Goal: Use online tool/utility: Utilize a website feature to perform a specific function

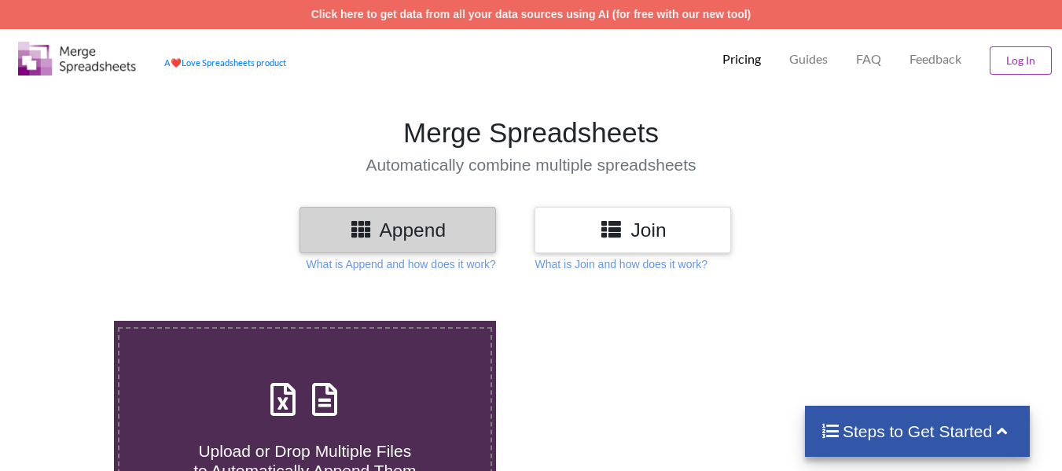
click at [443, 233] on h3 "Append" at bounding box center [397, 229] width 173 height 23
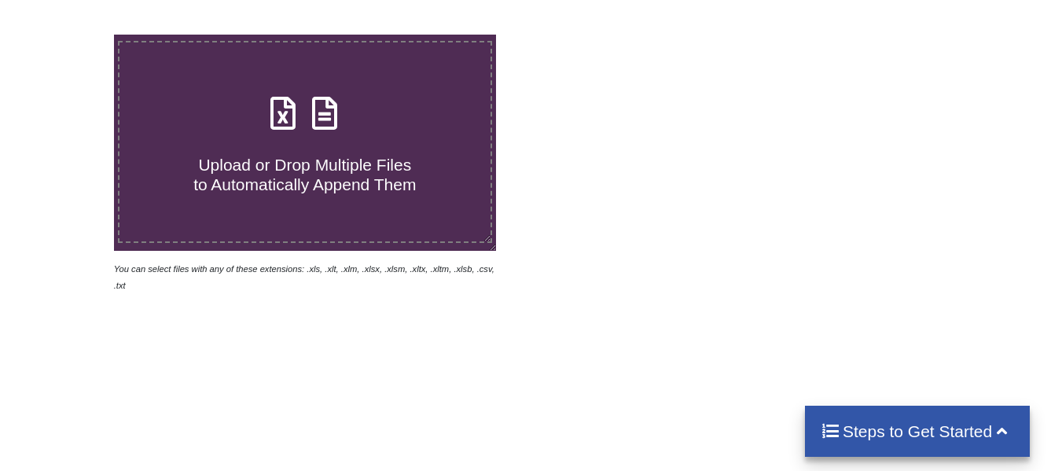
scroll to position [314, 0]
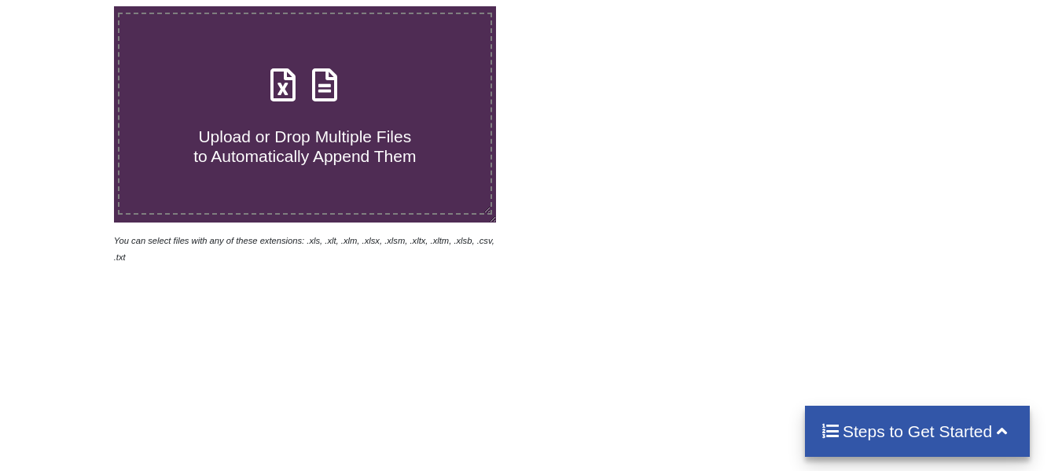
click at [277, 109] on div "Upload or Drop Multiple Files to Automatically Append Them" at bounding box center [304, 114] width 371 height 106
click at [71, 6] on input "Upload or Drop Multiple Files to Automatically Append Them" at bounding box center [71, 6] width 0 height 0
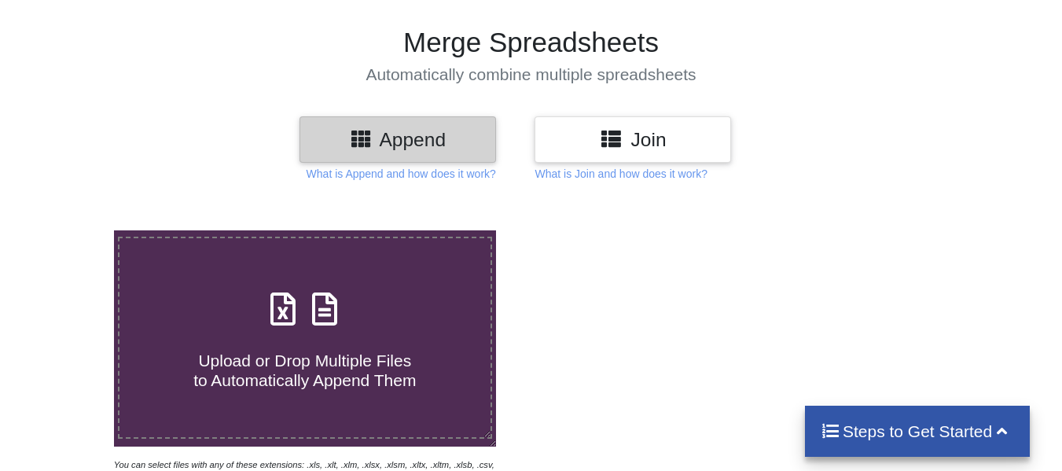
scroll to position [79, 0]
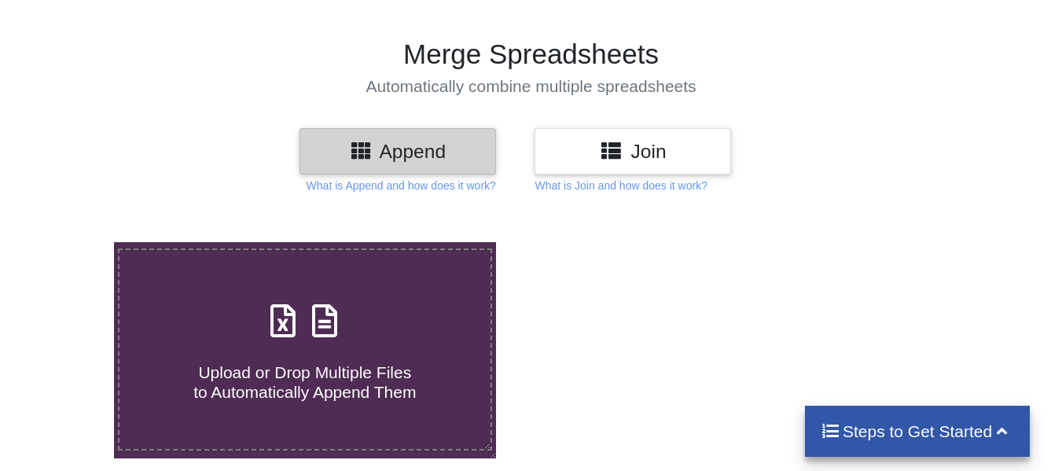
type input "C:\fakepath\lead_req_2025-09-23T10_25_50.csv"
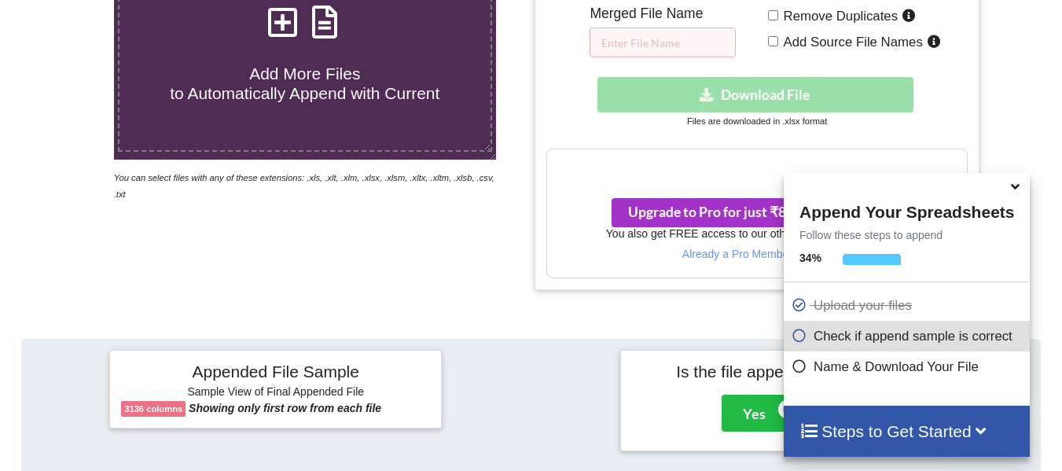
scroll to position [166, 0]
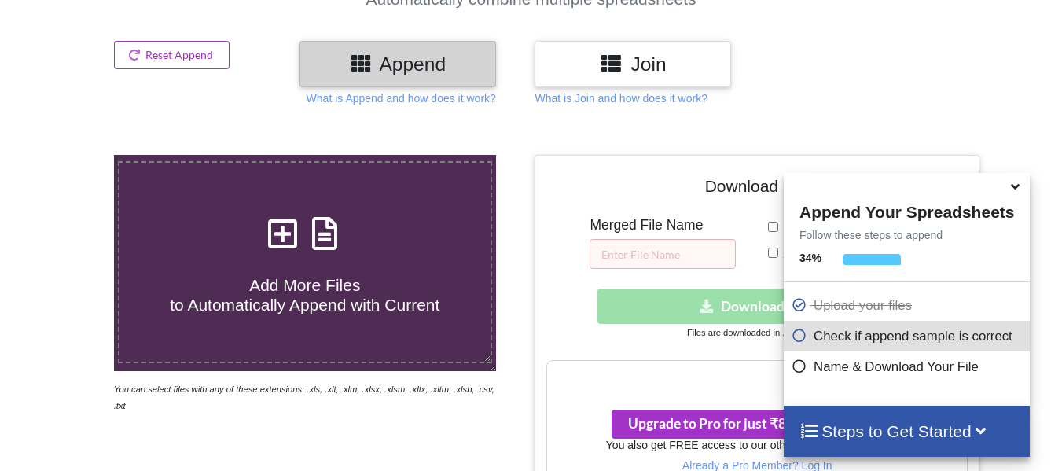
click at [647, 79] on div "Join" at bounding box center [632, 64] width 196 height 46
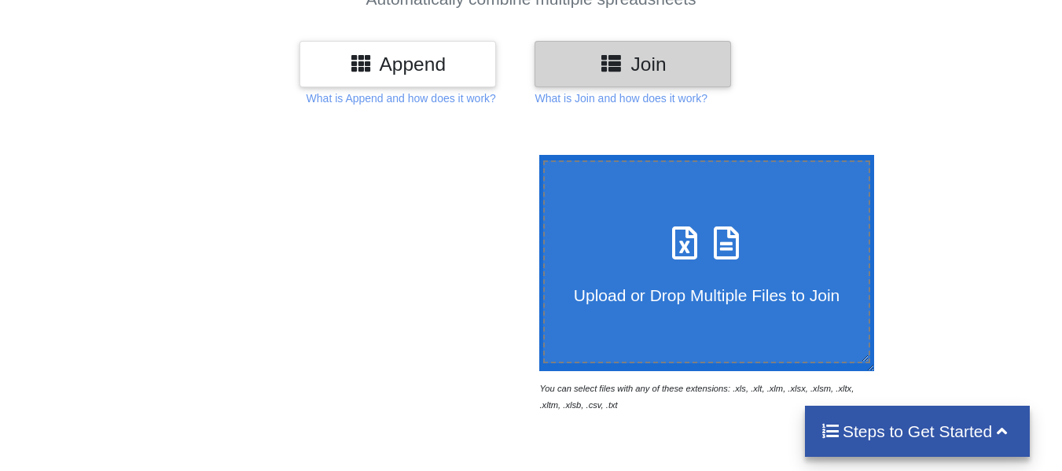
click at [680, 307] on label "Upload or Drop Multiple Files to Join" at bounding box center [707, 261] width 328 height 202
click at [535, 155] on input "Upload or Drop Multiple Files to Join" at bounding box center [535, 155] width 0 height 0
click at [703, 97] on p "What is Join and how does it work?" at bounding box center [620, 98] width 172 height 16
type input "C:\fakepath\lead_req_2025-09-23T10_25_50.csv"
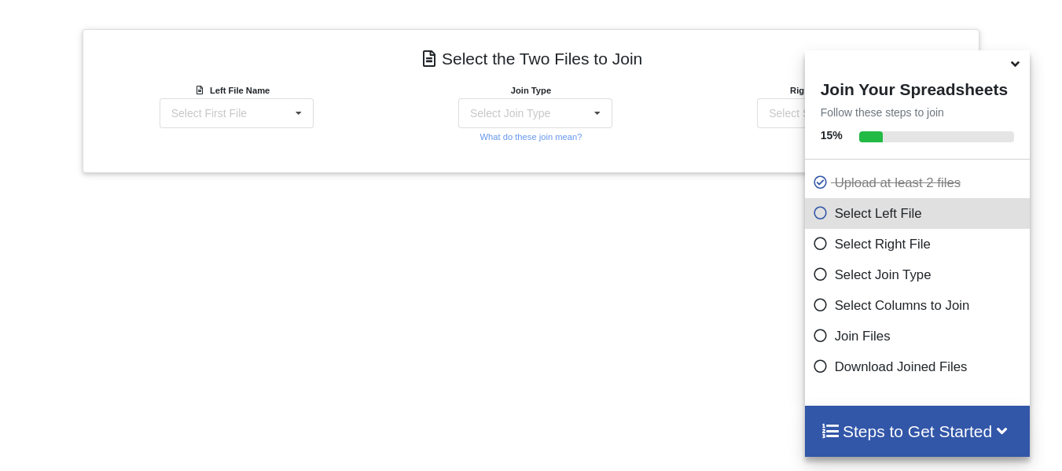
scroll to position [550, 0]
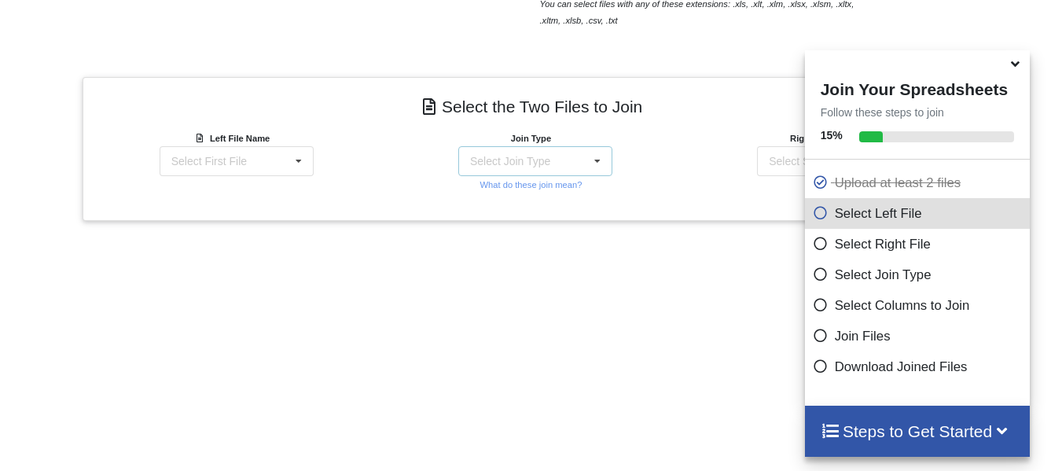
click at [569, 163] on div "Select Join Type INNER JOIN LEFT JOIN RIGHT JOIN FULL JOIN" at bounding box center [535, 161] width 154 height 30
